Goal: Task Accomplishment & Management: Manage account settings

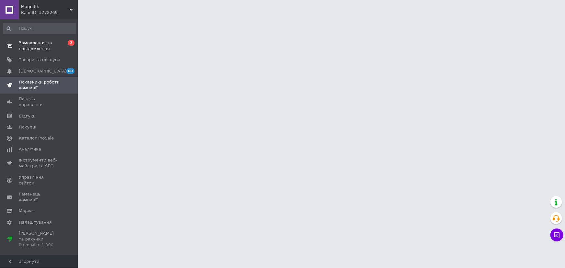
click at [52, 51] on span "Замовлення та повідомлення" at bounding box center [39, 46] width 41 height 12
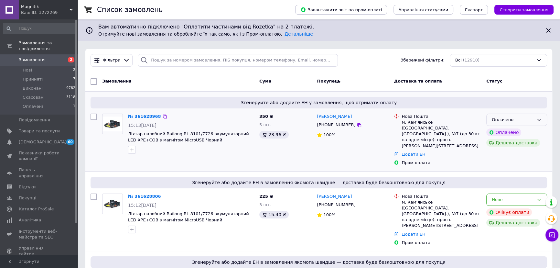
click at [527, 116] on div "Оплачено" at bounding box center [513, 119] width 42 height 7
click at [513, 134] on li "Прийнято" at bounding box center [517, 133] width 60 height 12
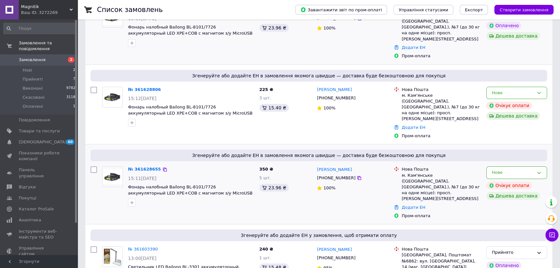
scroll to position [117, 0]
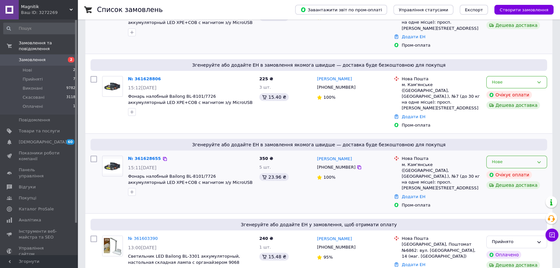
click at [537, 160] on icon at bounding box center [539, 162] width 5 height 5
click at [495, 193] on li "Скасовано" at bounding box center [517, 199] width 60 height 12
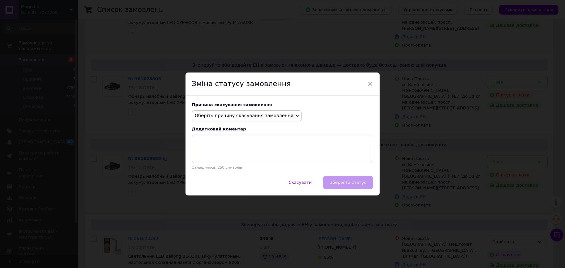
click at [263, 115] on span "Оберіть причину скасування замовлення" at bounding box center [244, 115] width 99 height 5
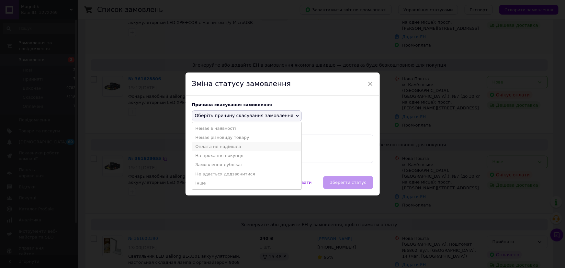
click at [227, 146] on li "Оплата не надійшла" at bounding box center [246, 146] width 109 height 9
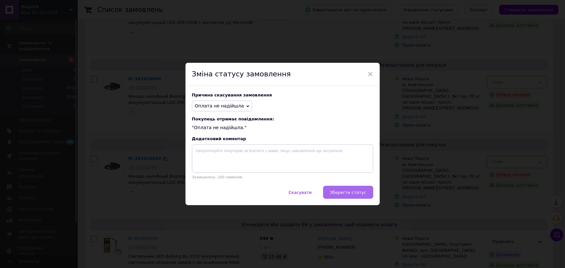
click at [334, 190] on button "Зберегти статус" at bounding box center [348, 192] width 50 height 13
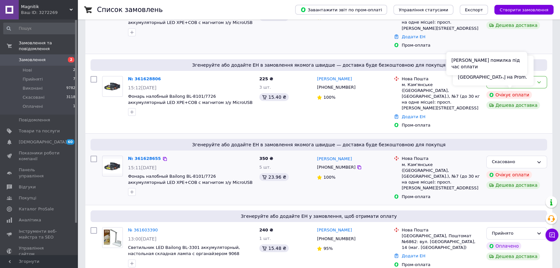
click at [501, 71] on div "Сталася помилка під час оплати" at bounding box center [486, 63] width 81 height 23
click at [534, 76] on div "Нове" at bounding box center [517, 82] width 61 height 13
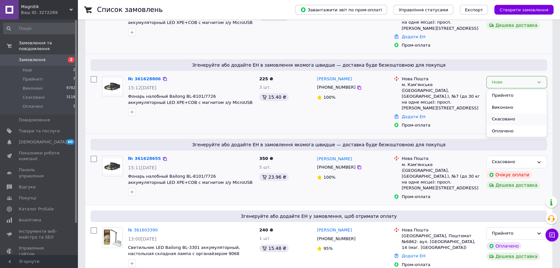
click at [513, 113] on li "Скасовано" at bounding box center [517, 119] width 60 height 12
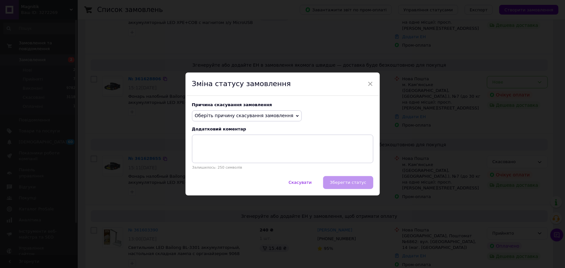
click at [262, 118] on span "Оберіть причину скасування замовлення" at bounding box center [244, 115] width 99 height 5
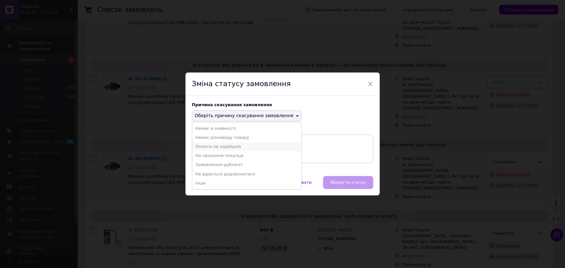
click at [235, 145] on li "Оплата не надійшла" at bounding box center [246, 146] width 109 height 9
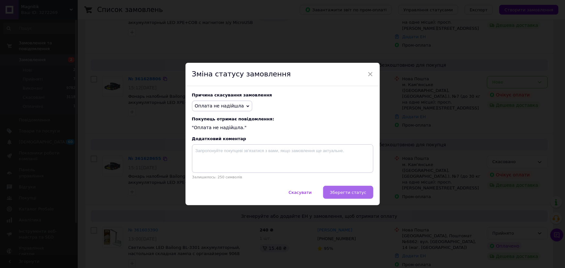
click at [359, 190] on button "Зберегти статус" at bounding box center [348, 192] width 50 height 13
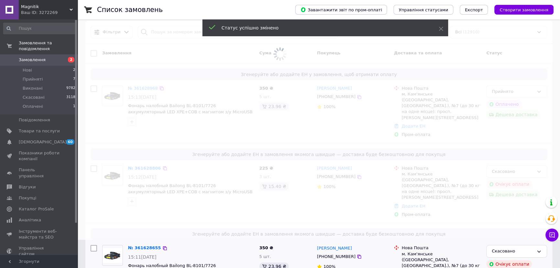
scroll to position [0, 0]
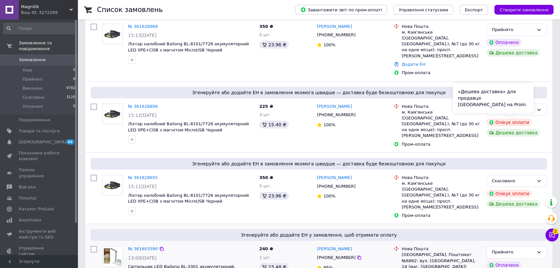
scroll to position [117, 0]
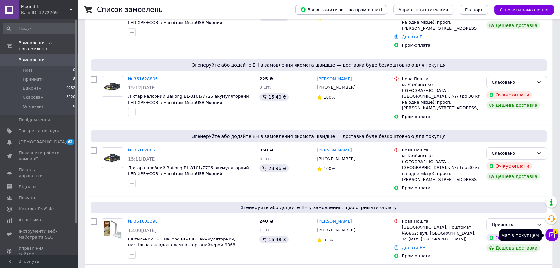
click at [551, 235] on icon at bounding box center [553, 235] width 6 height 6
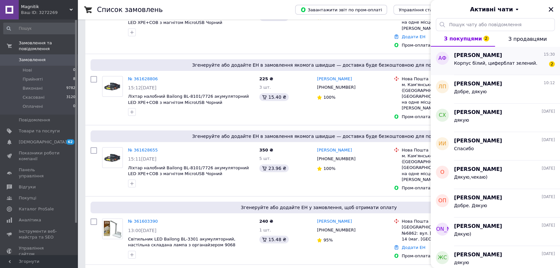
click at [503, 64] on span "Корпус білий, циферблат зелений." at bounding box center [495, 63] width 83 height 5
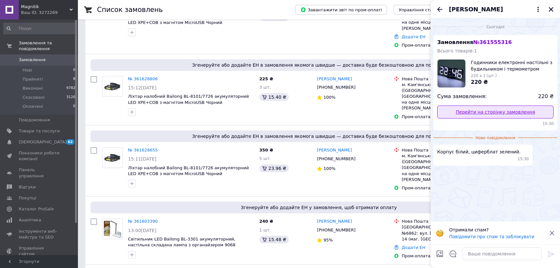
click at [509, 117] on link "Перейти на сторінку замовлення" at bounding box center [495, 111] width 116 height 13
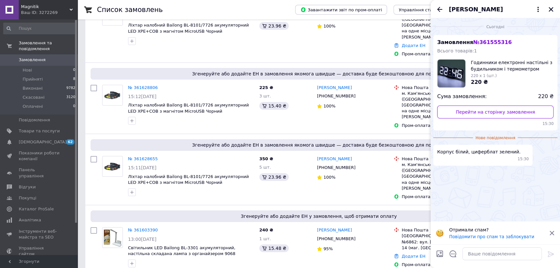
scroll to position [88, 0]
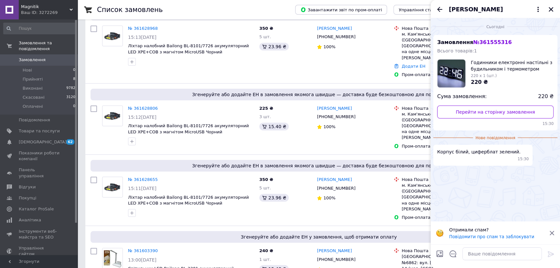
drag, startPoint x: 550, startPoint y: 11, endPoint x: 555, endPoint y: 23, distance: 12.8
click at [551, 17] on div "[PERSON_NAME]" at bounding box center [495, 9] width 129 height 18
click at [479, 252] on textarea at bounding box center [503, 253] width 80 height 13
type textarea "добре"
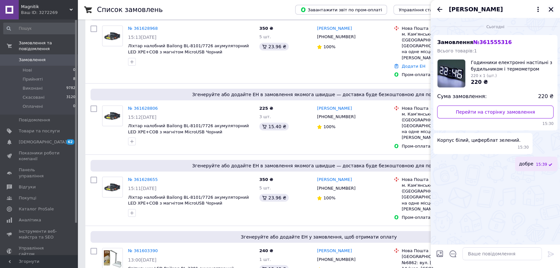
click at [554, 7] on icon "Закрити" at bounding box center [551, 9] width 6 height 6
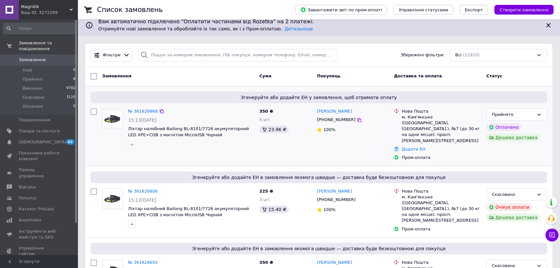
scroll to position [0, 0]
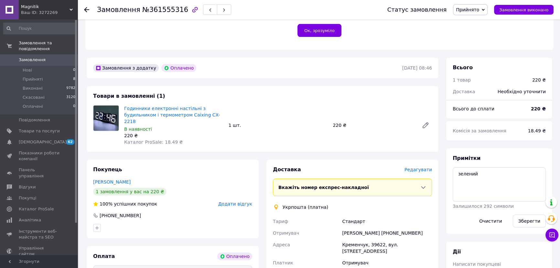
scroll to position [138, 0]
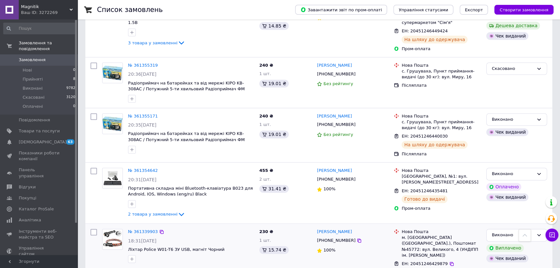
scroll to position [1069, 0]
